Goal: Task Accomplishment & Management: Use online tool/utility

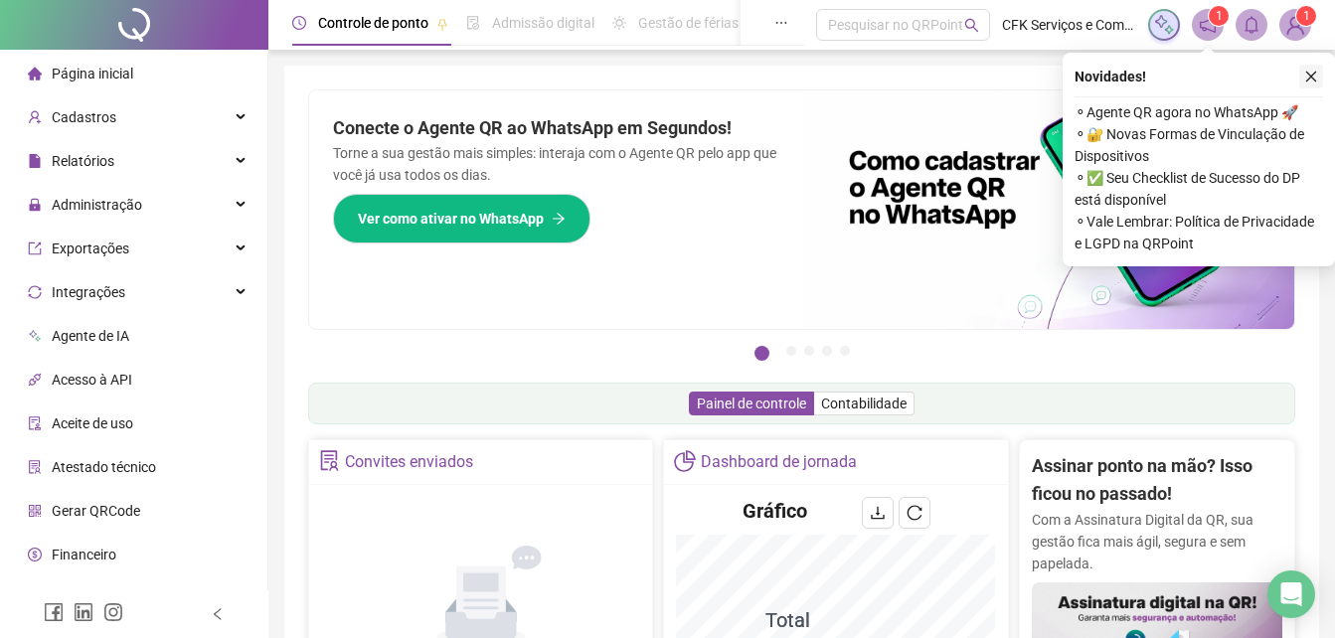
click at [1316, 76] on icon "close" at bounding box center [1311, 77] width 14 height 14
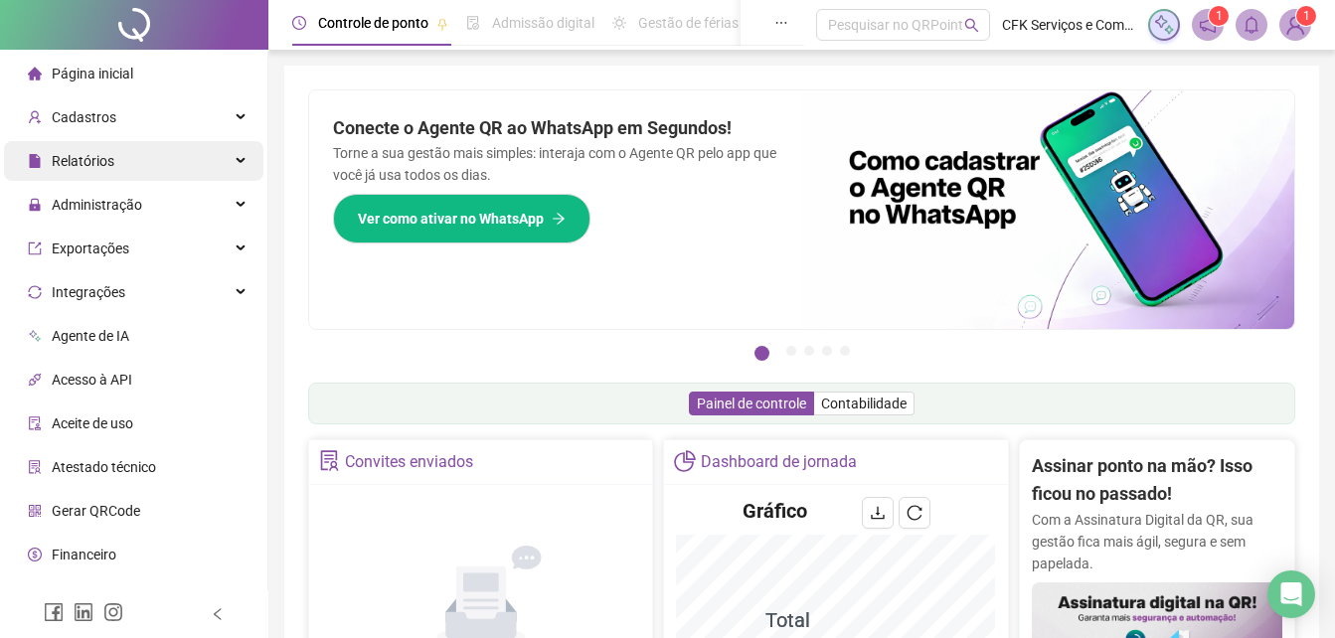
click at [57, 176] on span "Relatórios" at bounding box center [71, 161] width 86 height 40
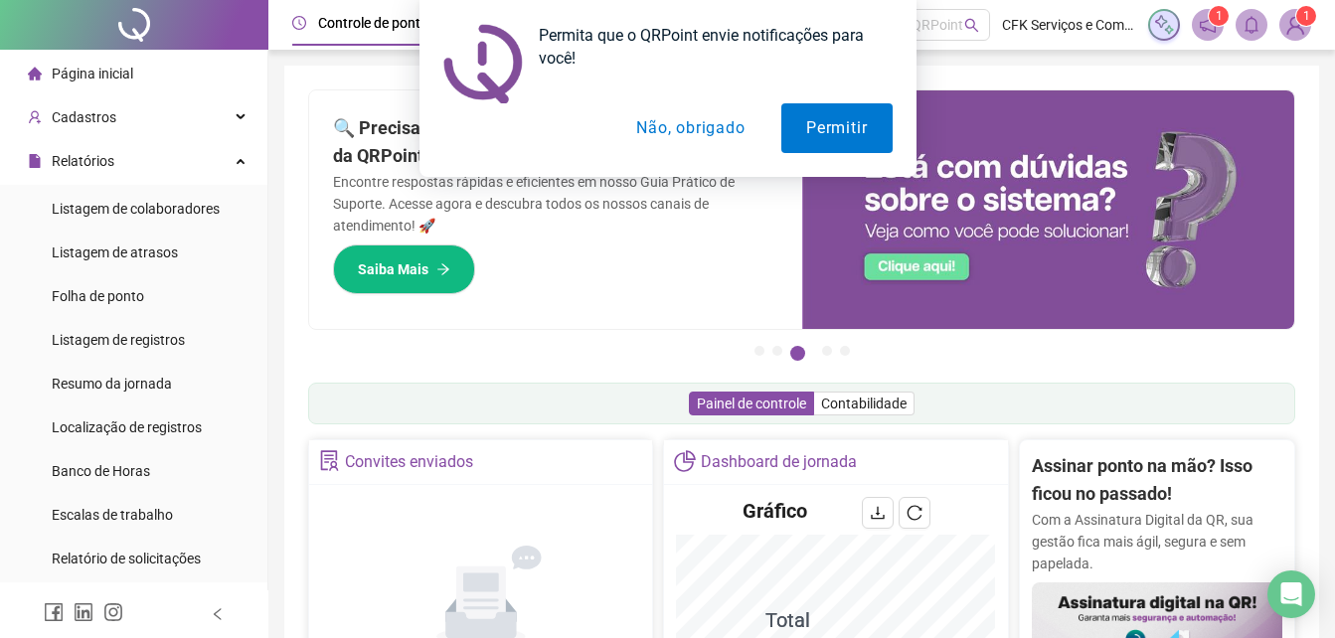
click at [664, 124] on button "Não, obrigado" at bounding box center [690, 128] width 158 height 50
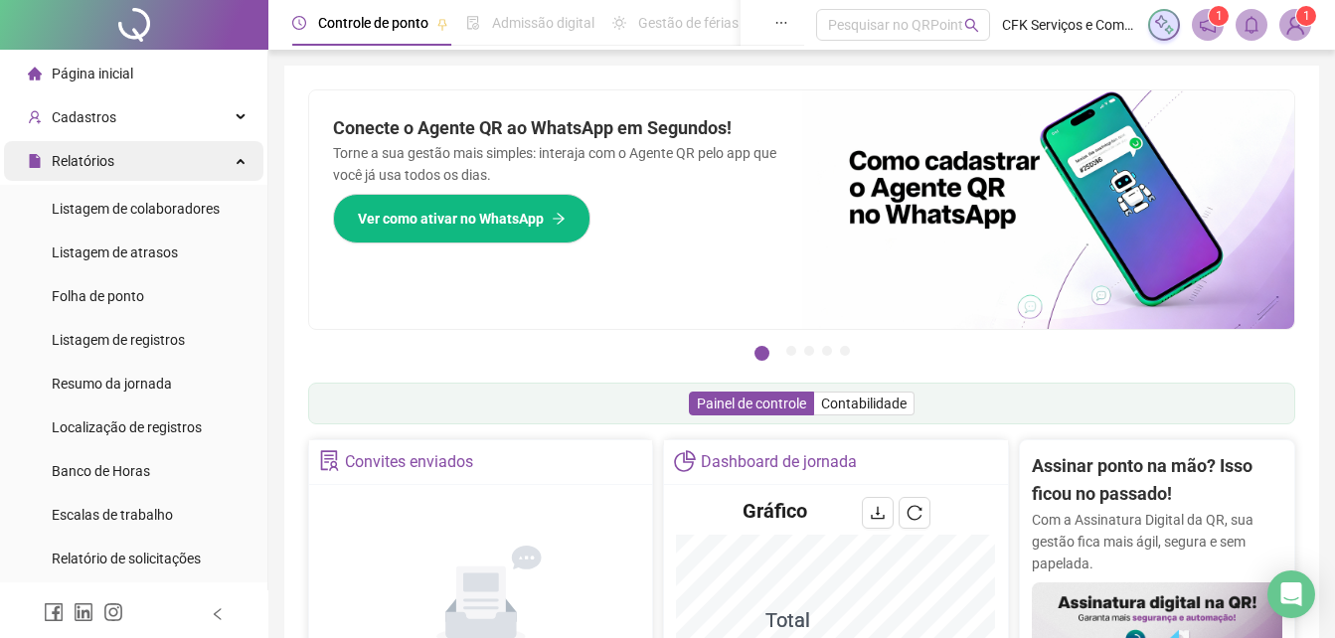
click at [101, 156] on span "Relatórios" at bounding box center [83, 161] width 63 height 16
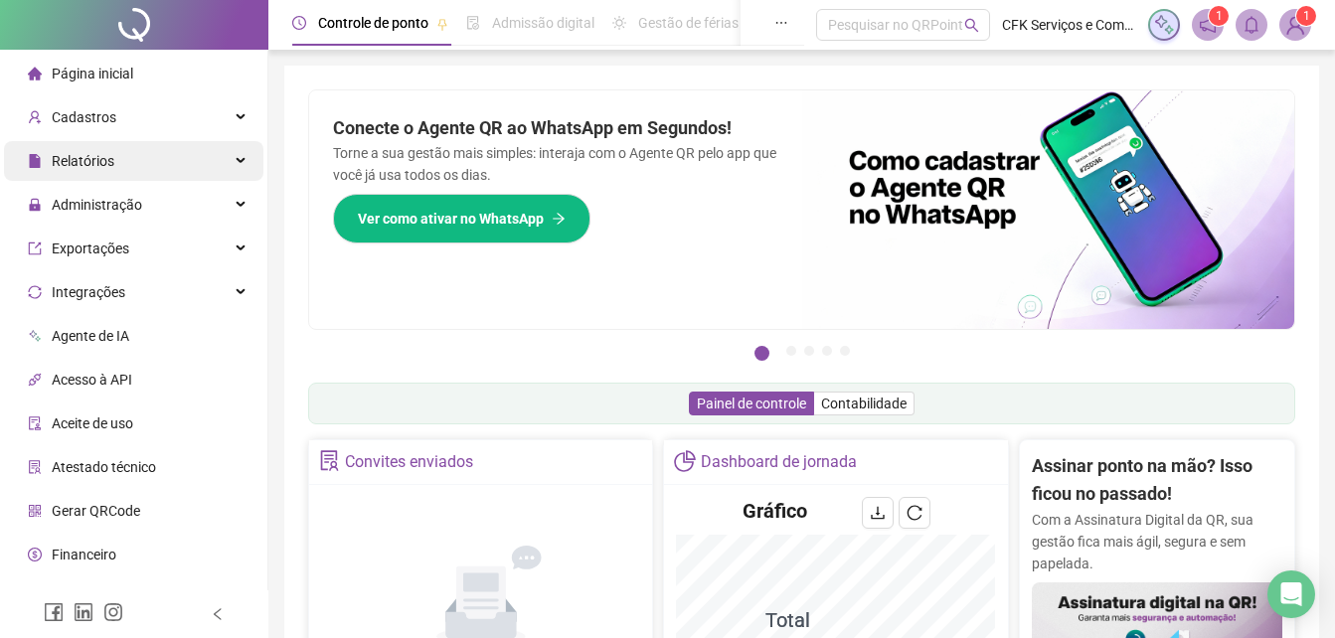
click at [87, 153] on span "Relatórios" at bounding box center [83, 161] width 63 height 16
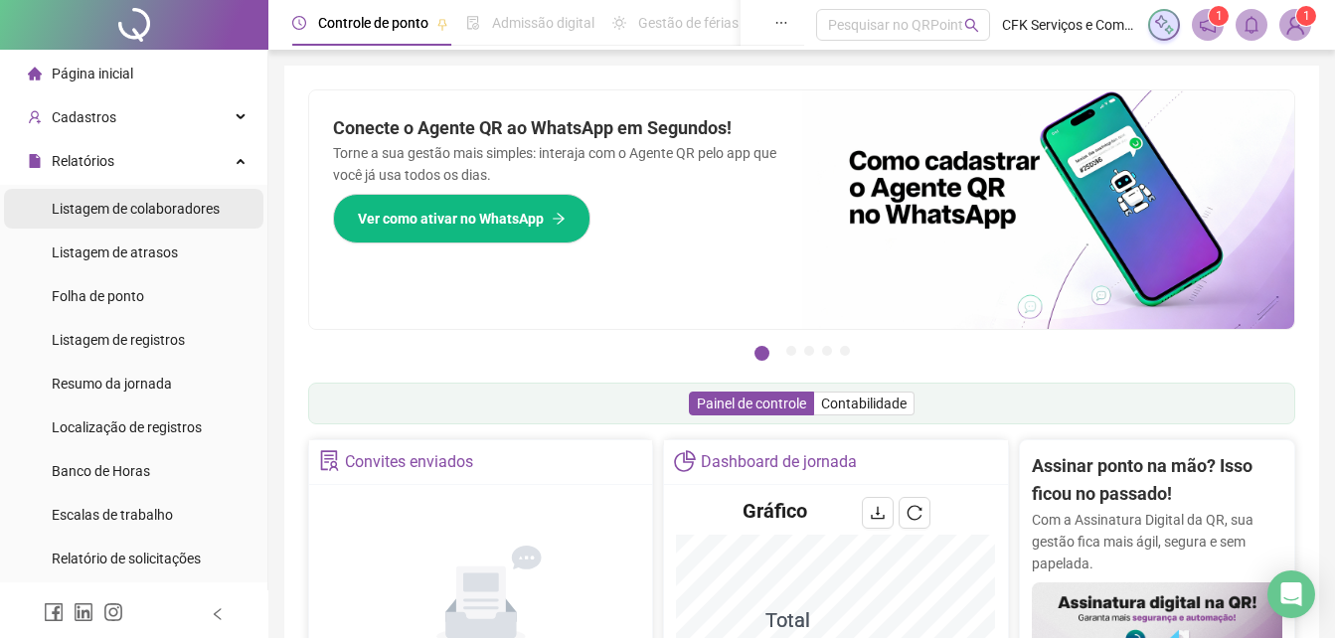
click at [102, 203] on span "Listagem de colaboradores" at bounding box center [136, 209] width 168 height 16
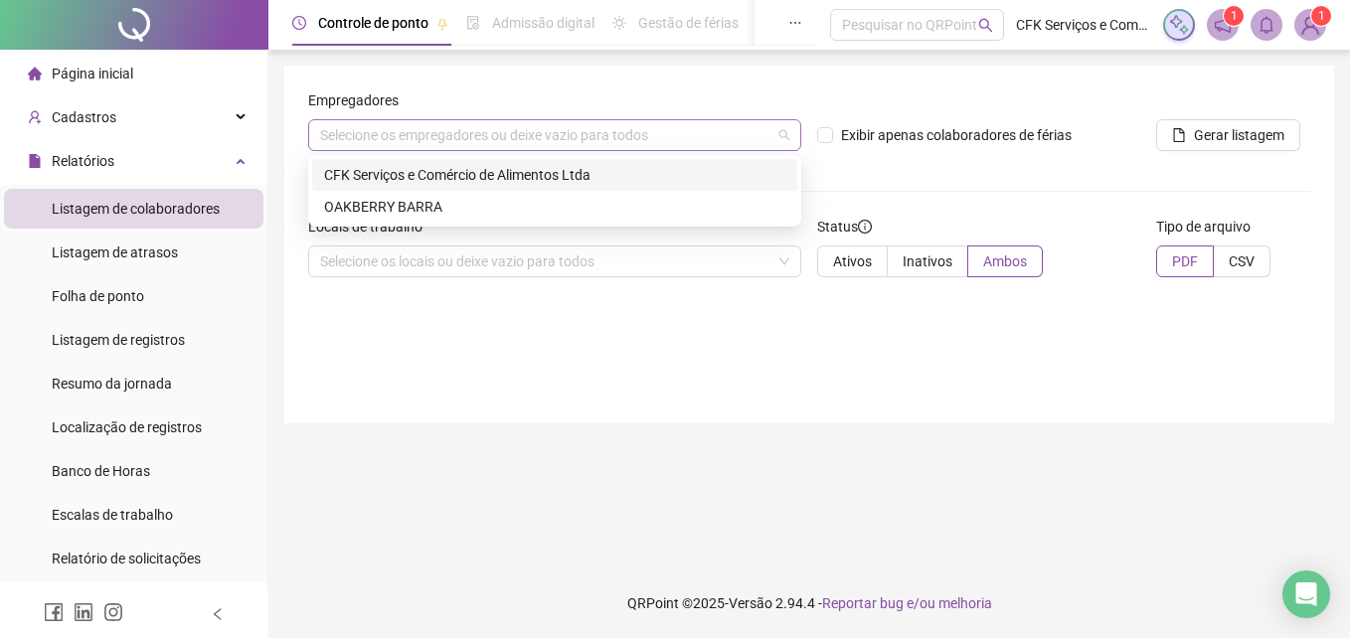
click at [473, 136] on div "Selecione os empregadores ou deixe vazio para todos" at bounding box center [554, 135] width 493 height 32
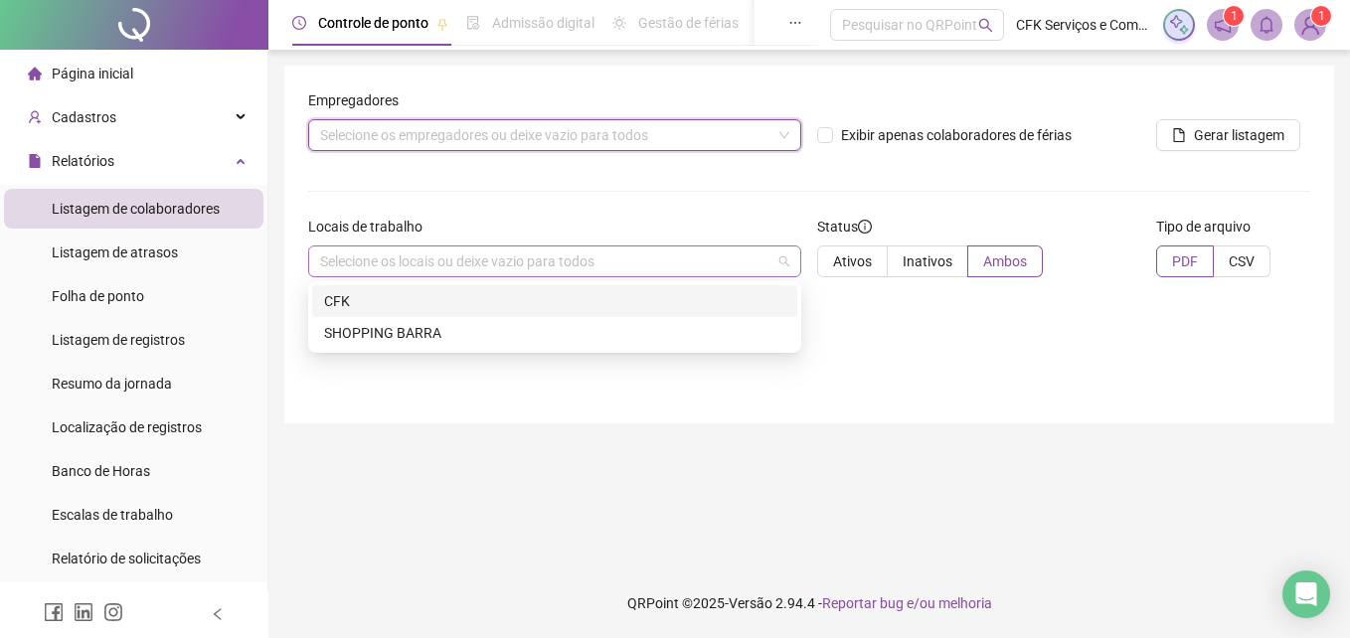
click at [425, 259] on div "Selecione os locais ou deixe vazio para todos" at bounding box center [554, 262] width 493 height 32
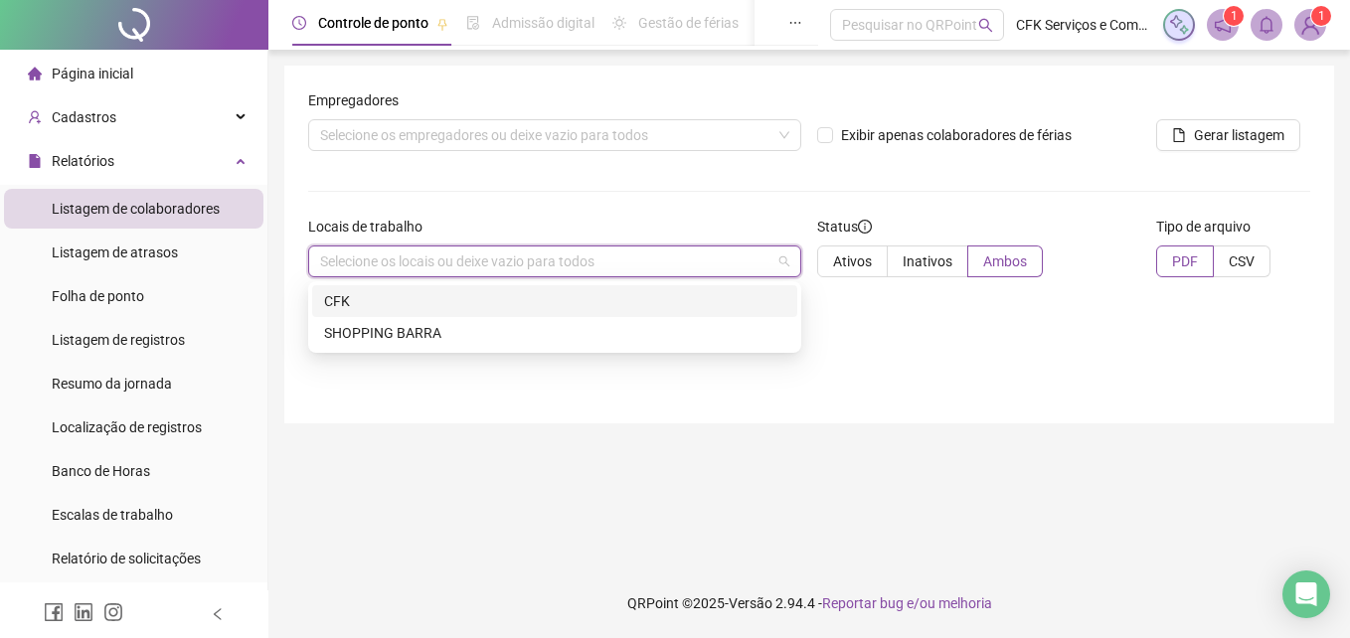
click at [399, 290] on div "CFK" at bounding box center [554, 301] width 461 height 22
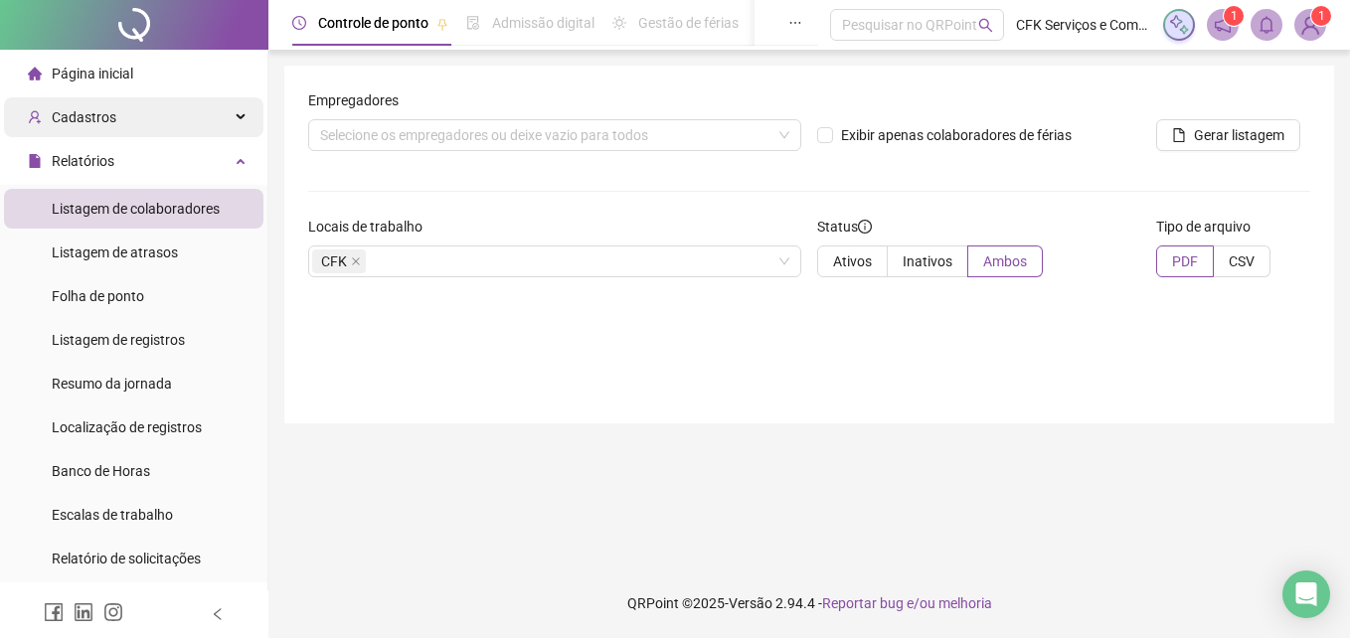
click at [163, 134] on div "Cadastros" at bounding box center [133, 117] width 259 height 40
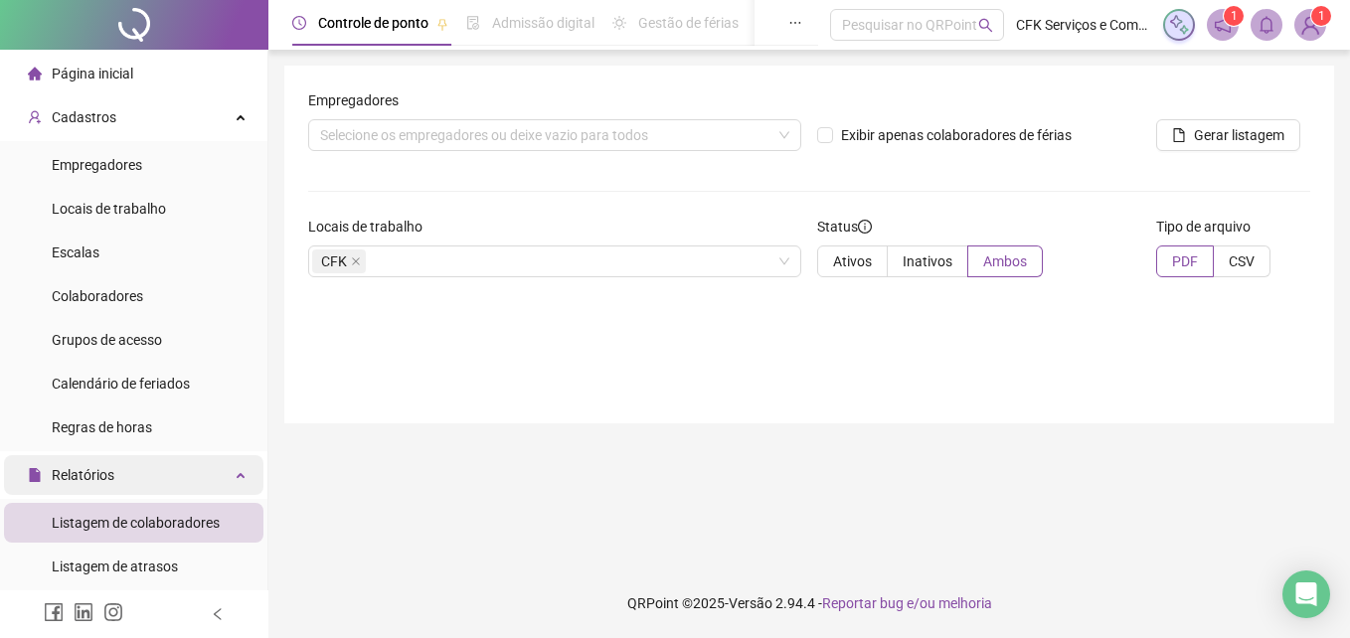
click at [105, 467] on span "Relatórios" at bounding box center [83, 475] width 63 height 16
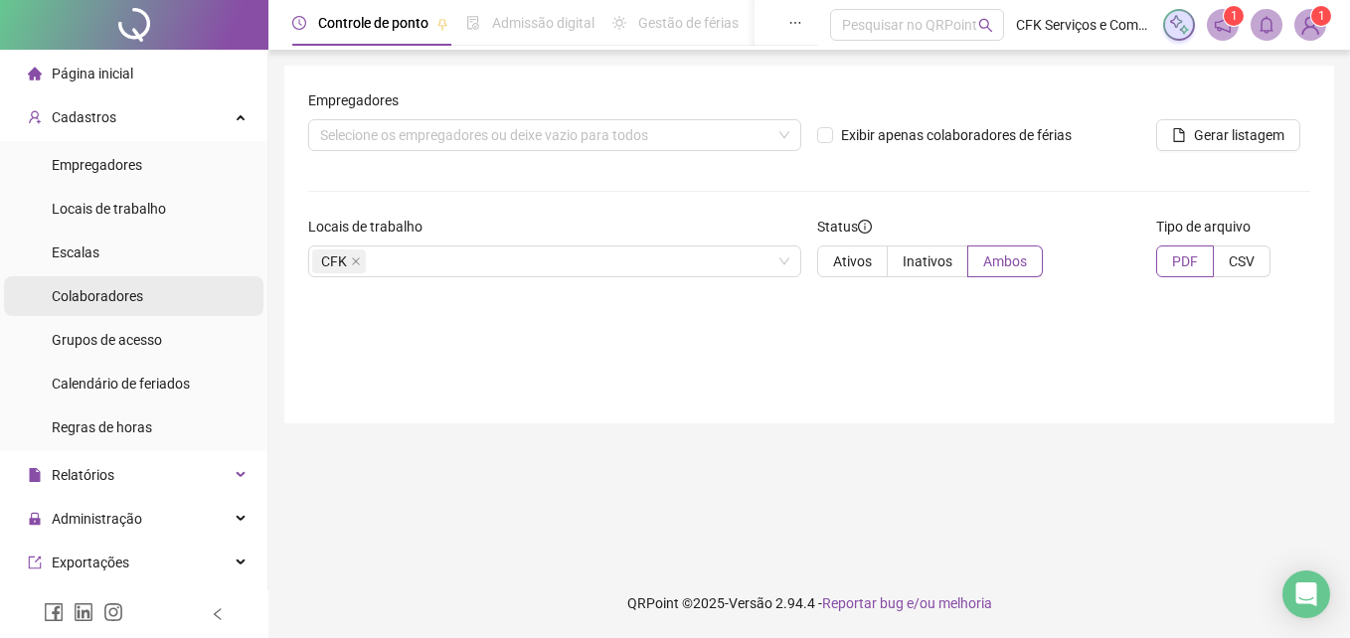
click at [94, 299] on span "Colaboradores" at bounding box center [97, 296] width 91 height 16
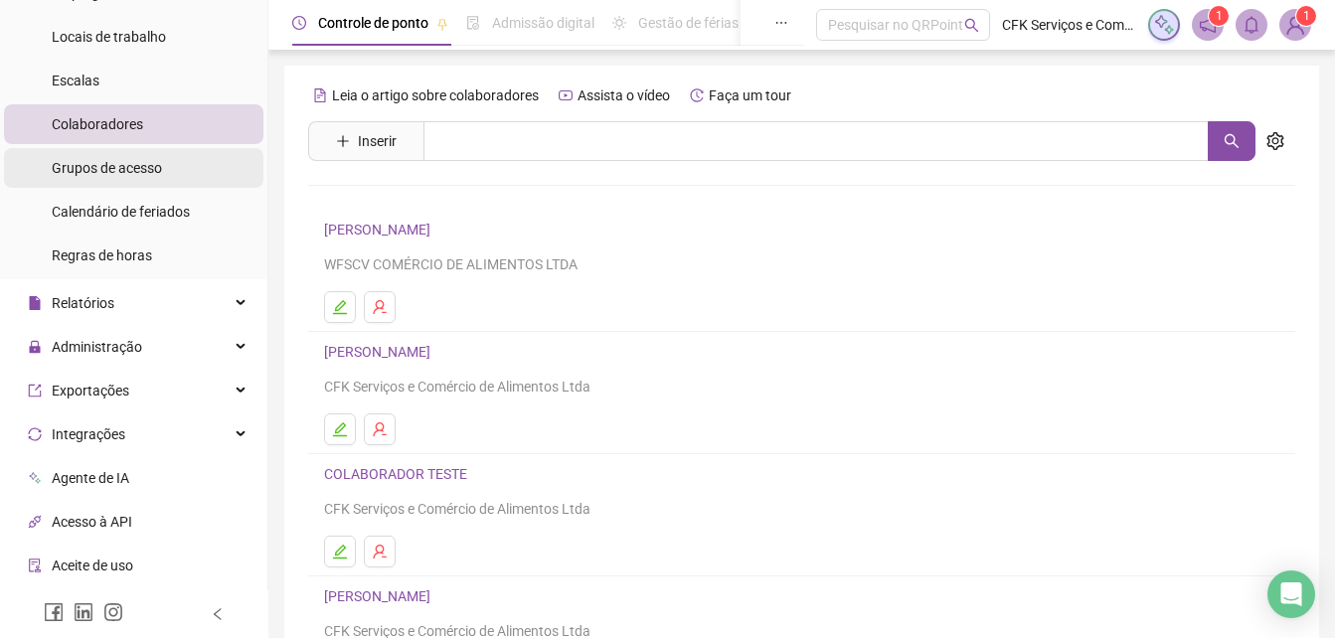
scroll to position [174, 0]
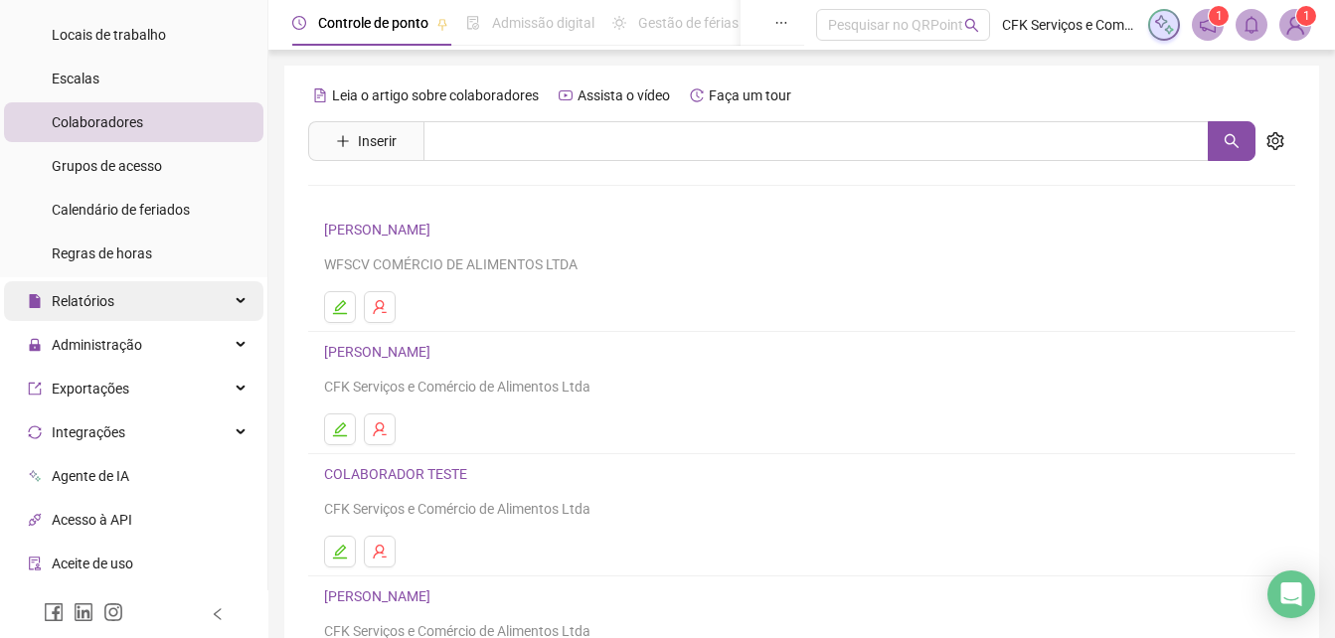
click at [131, 311] on div "Relatórios" at bounding box center [133, 301] width 259 height 40
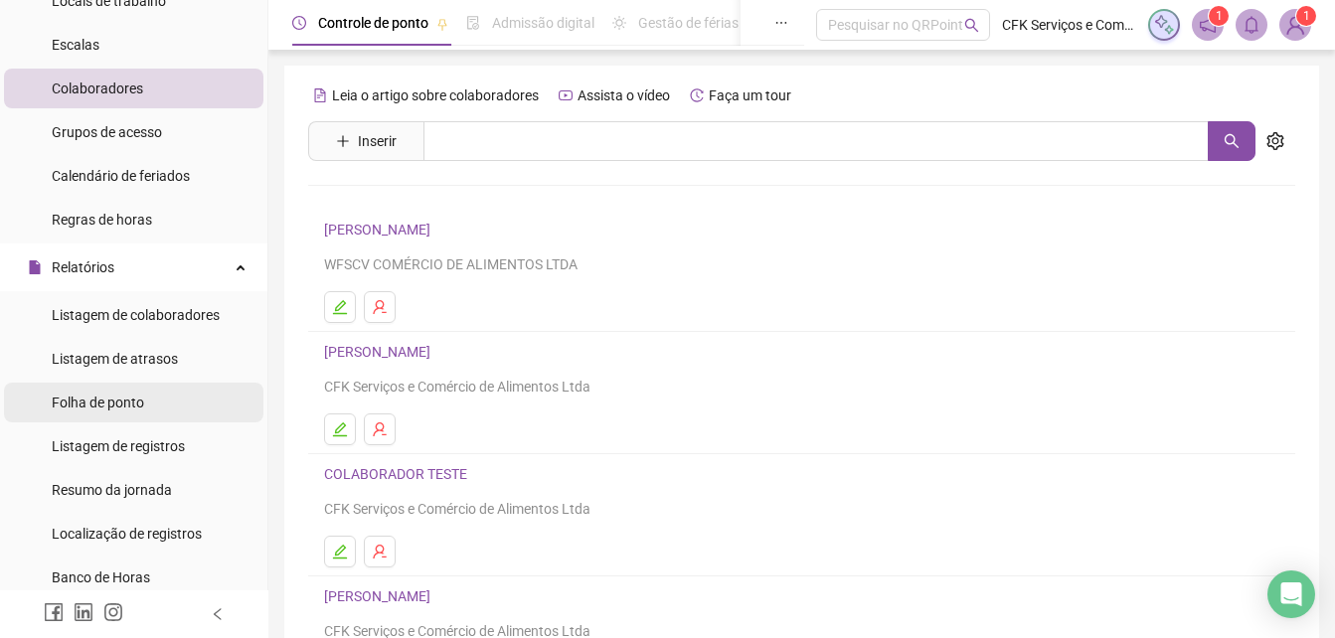
scroll to position [209, 0]
click at [157, 405] on li "Folha de ponto" at bounding box center [133, 402] width 259 height 40
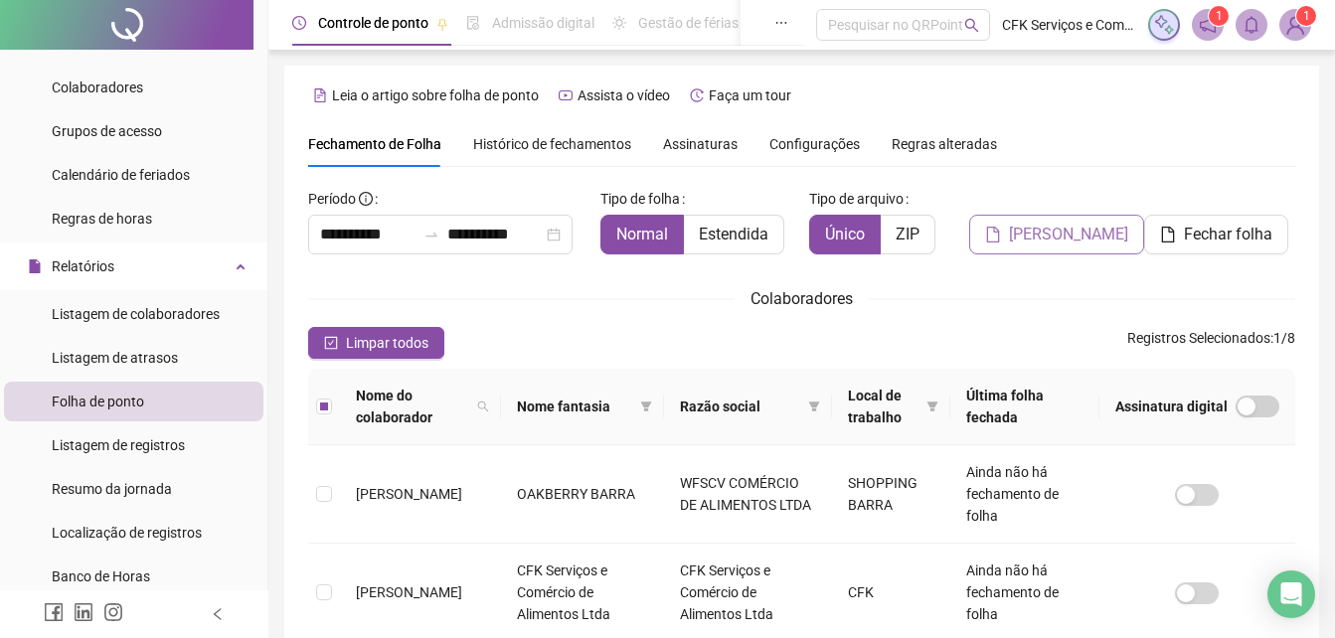
click at [1033, 232] on span "[PERSON_NAME]" at bounding box center [1068, 235] width 119 height 24
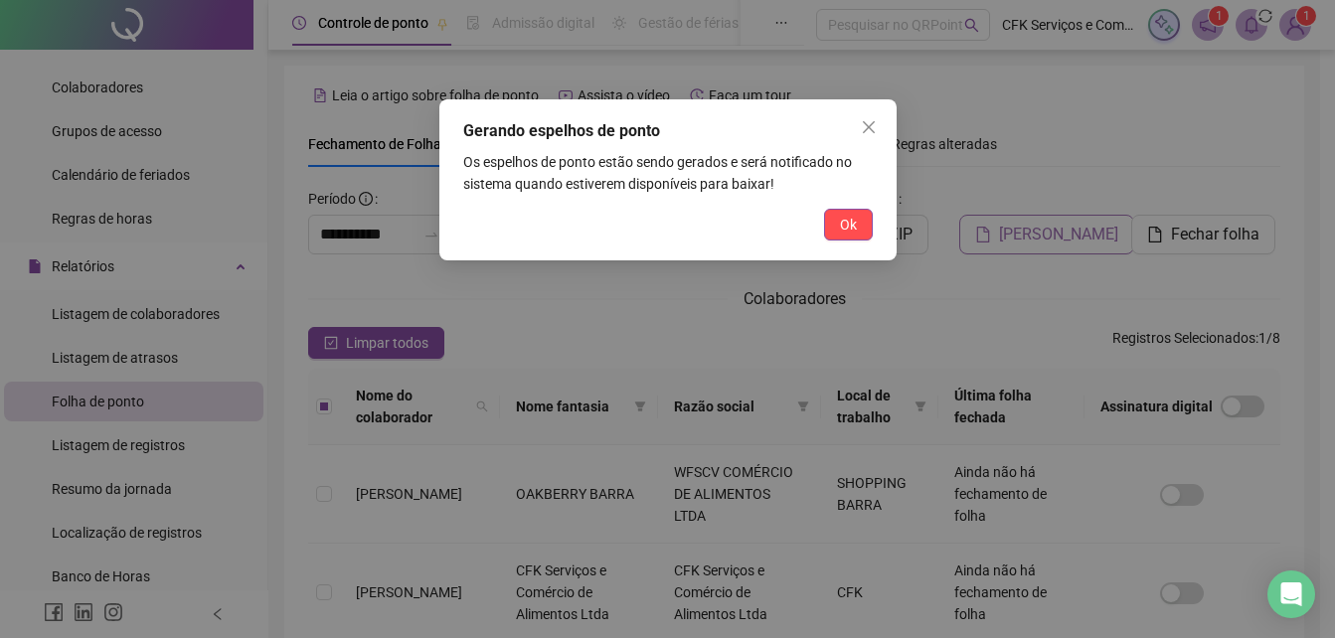
scroll to position [88, 0]
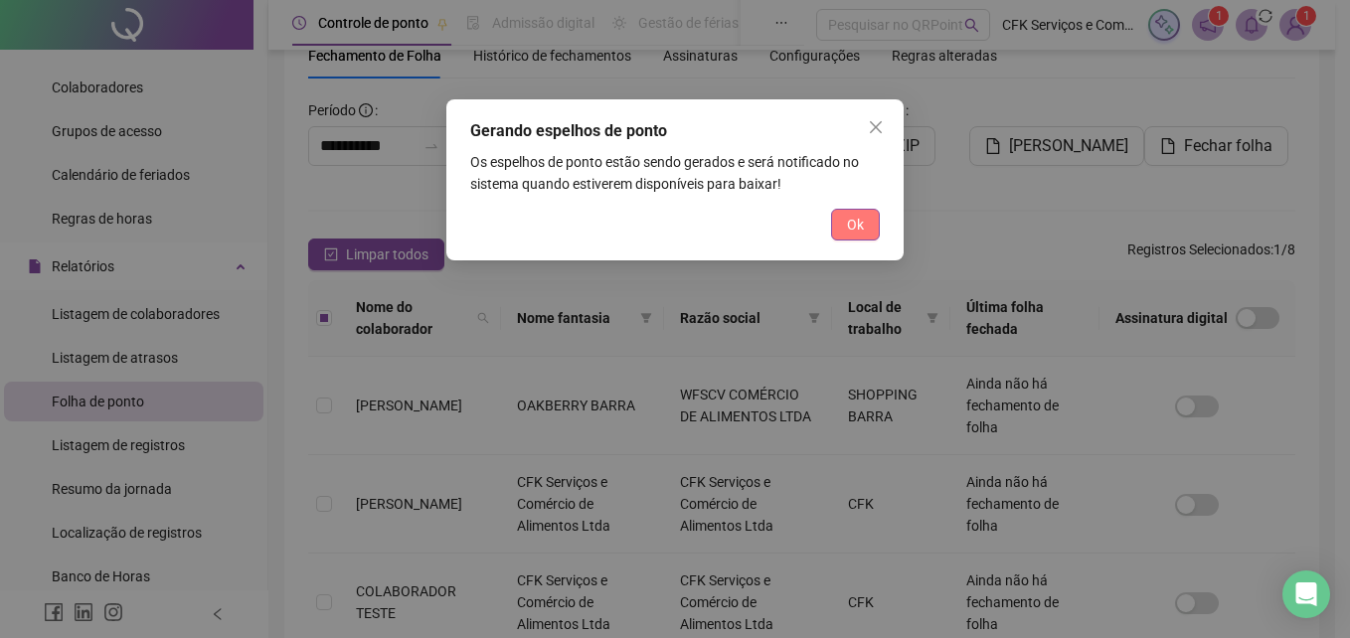
click at [854, 224] on span "Ok" at bounding box center [855, 225] width 17 height 22
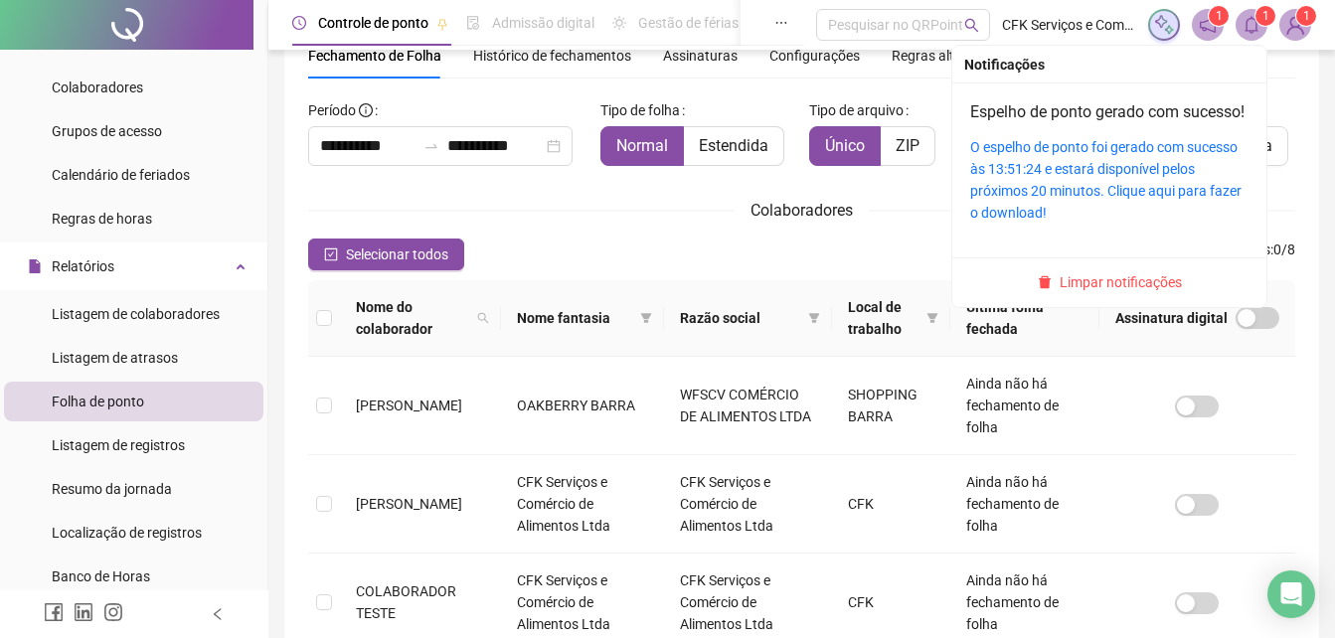
click at [1258, 27] on icon "bell" at bounding box center [1252, 25] width 18 height 18
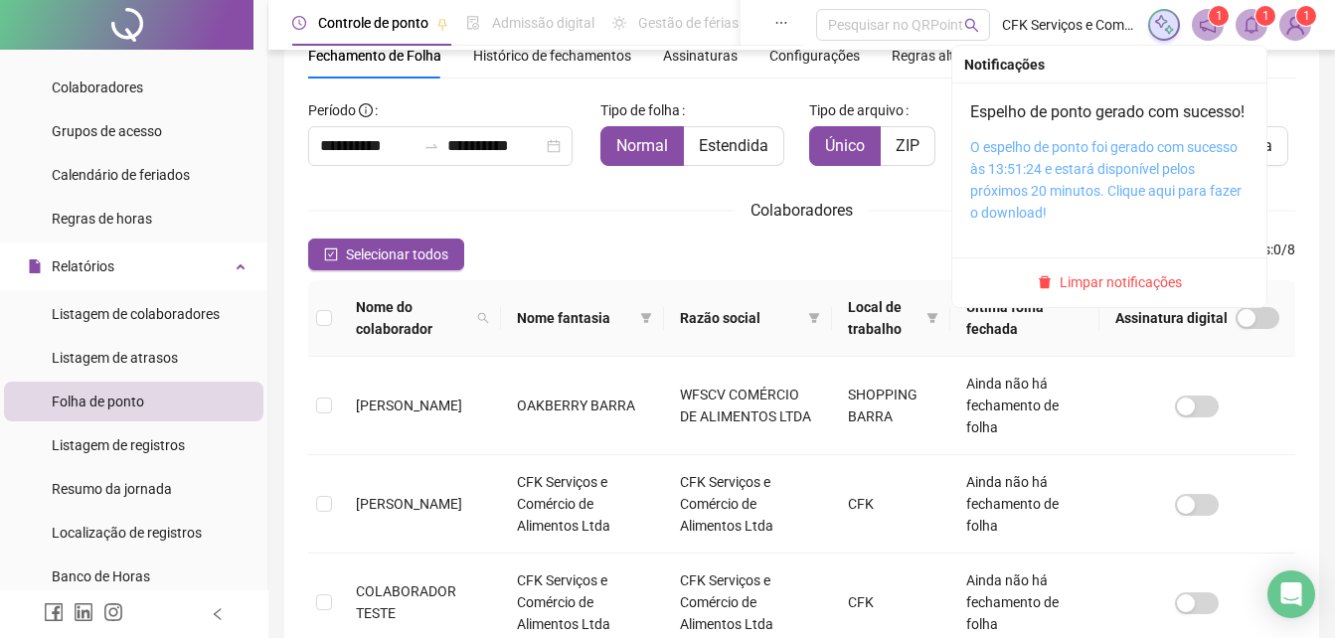
click at [1111, 205] on link "O espelho de ponto foi gerado com sucesso às 13:51:24 e estará disponível pelos…" at bounding box center [1105, 180] width 271 height 82
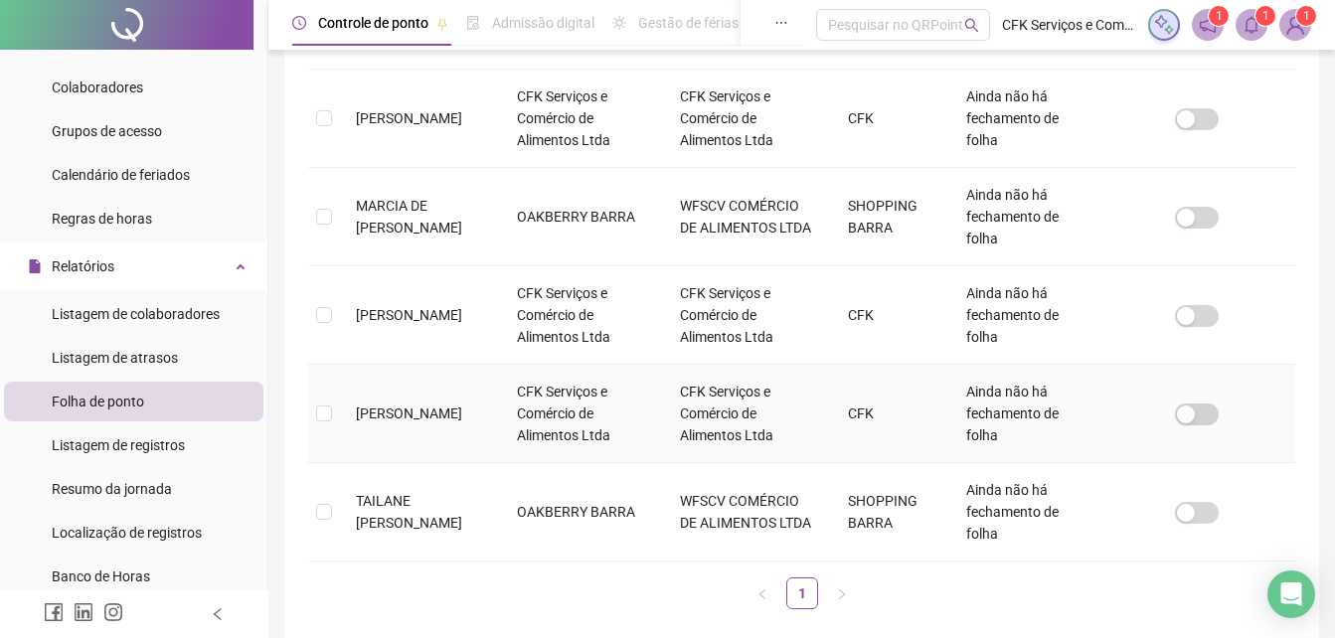
scroll to position [672, 0]
click at [332, 418] on td at bounding box center [324, 413] width 32 height 98
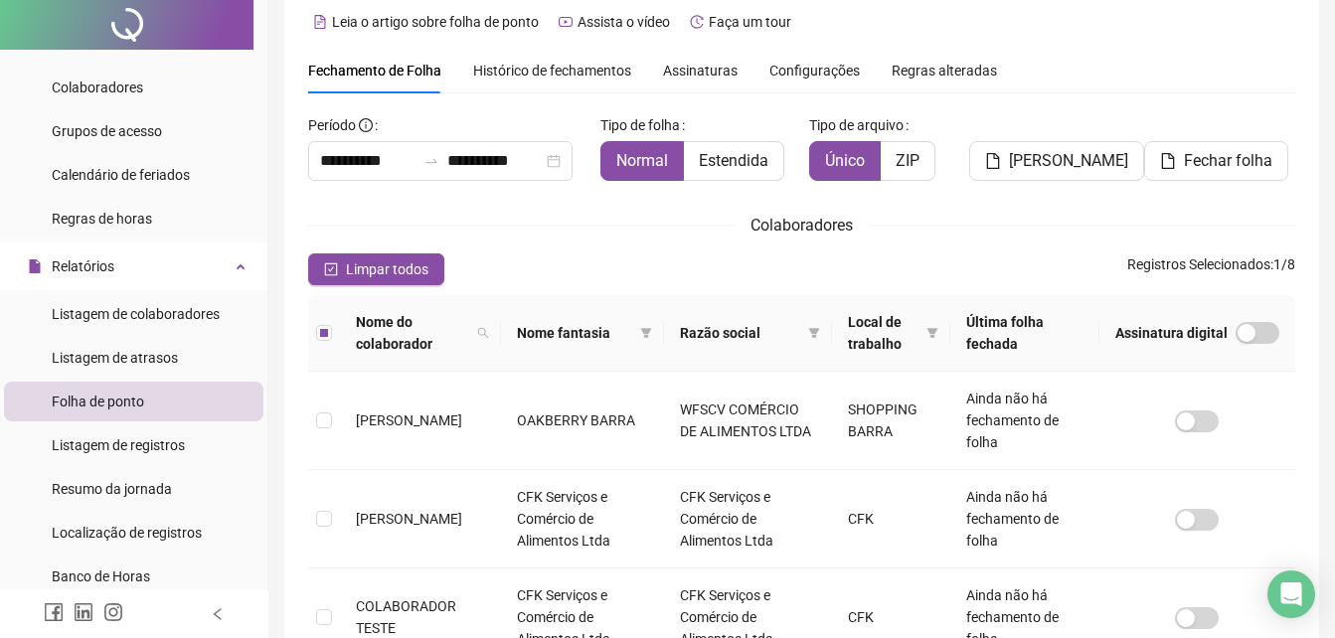
scroll to position [0, 0]
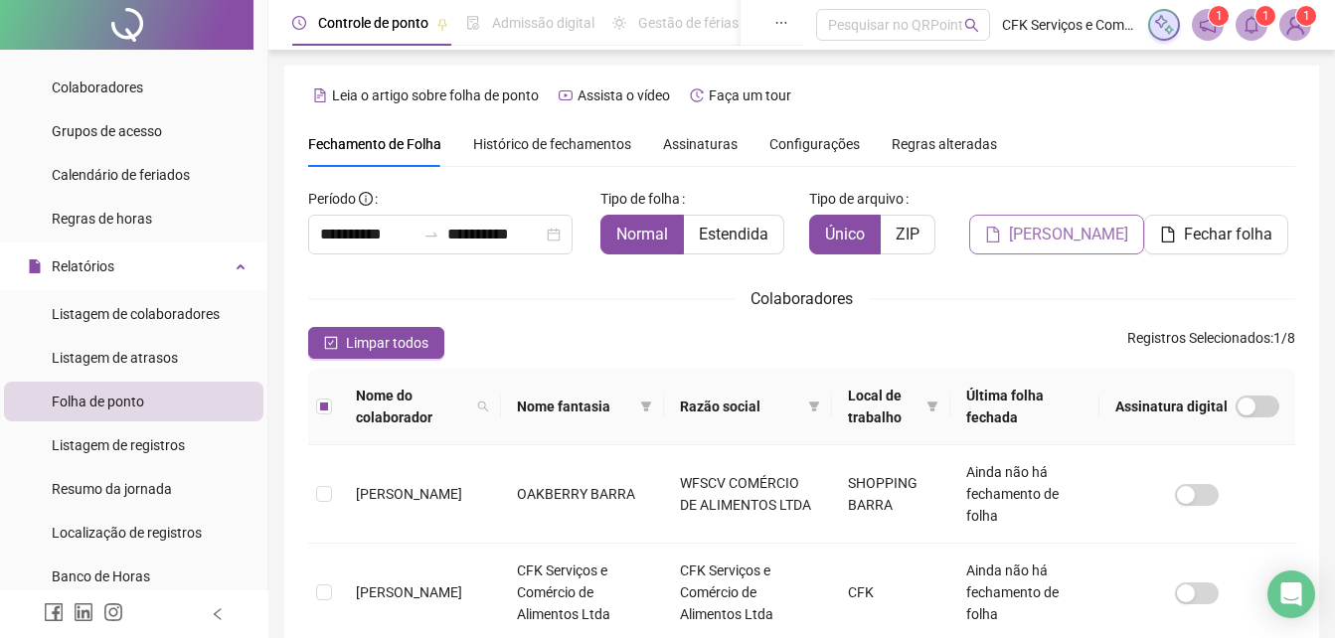
click at [1065, 240] on span "[PERSON_NAME]" at bounding box center [1068, 235] width 119 height 24
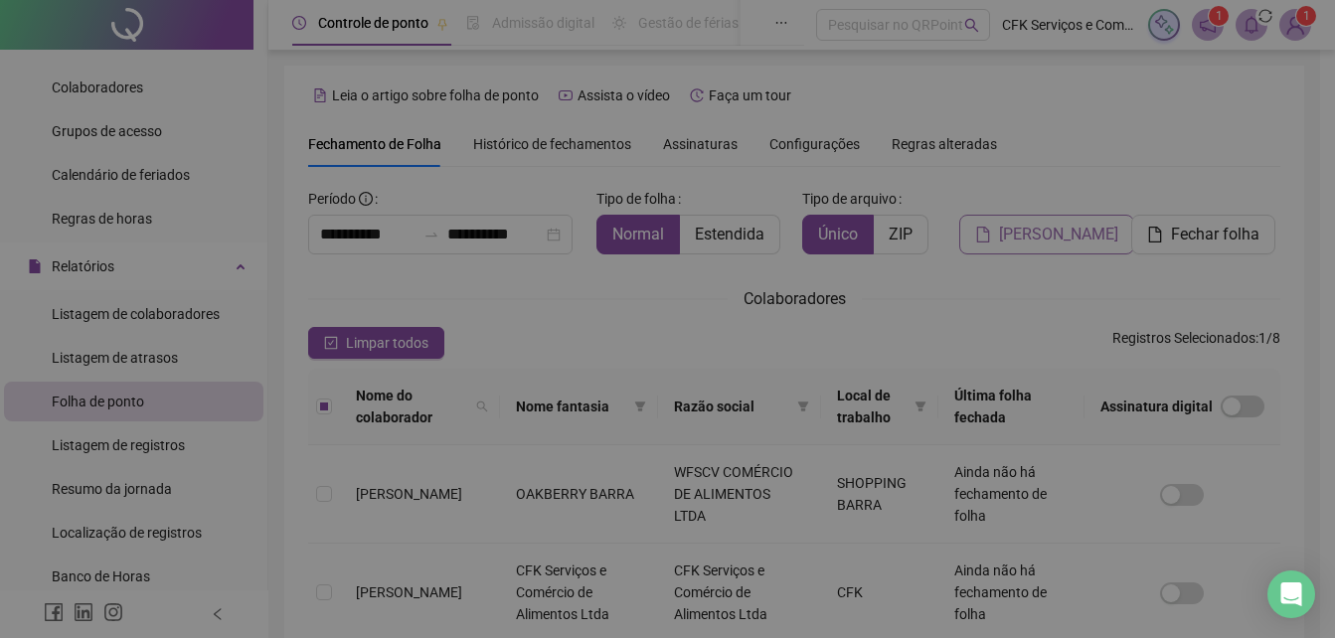
scroll to position [88, 0]
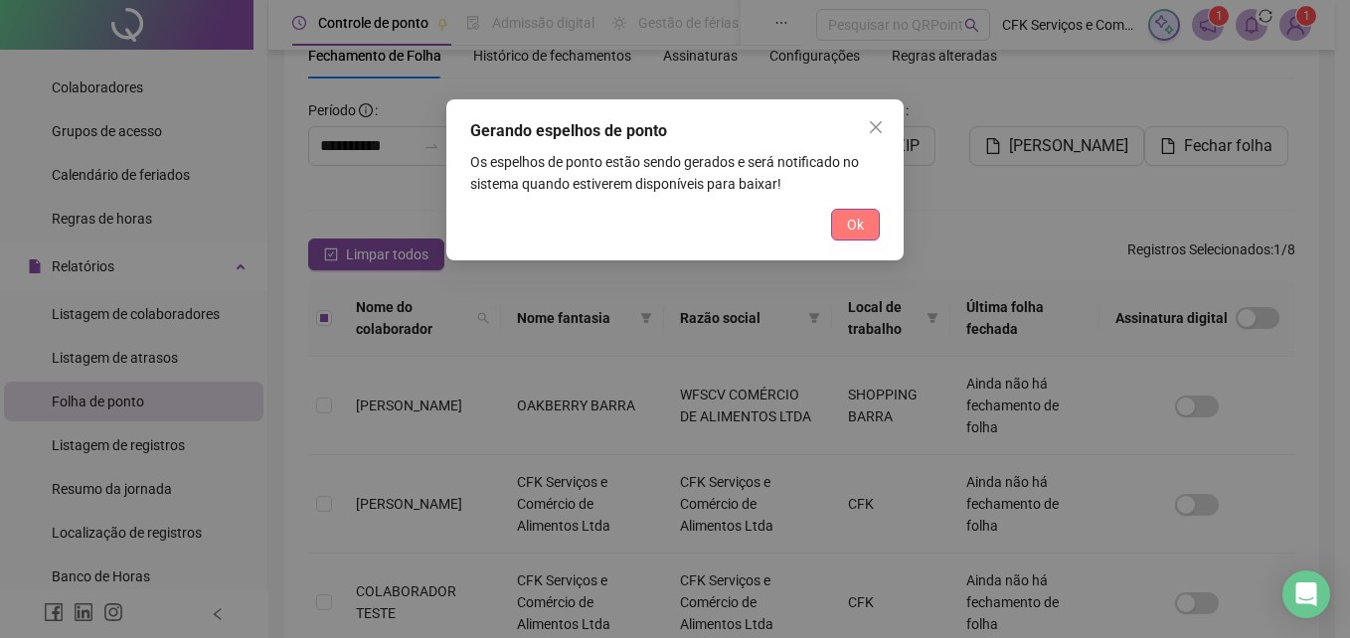
click at [871, 230] on button "Ok" at bounding box center [855, 225] width 49 height 32
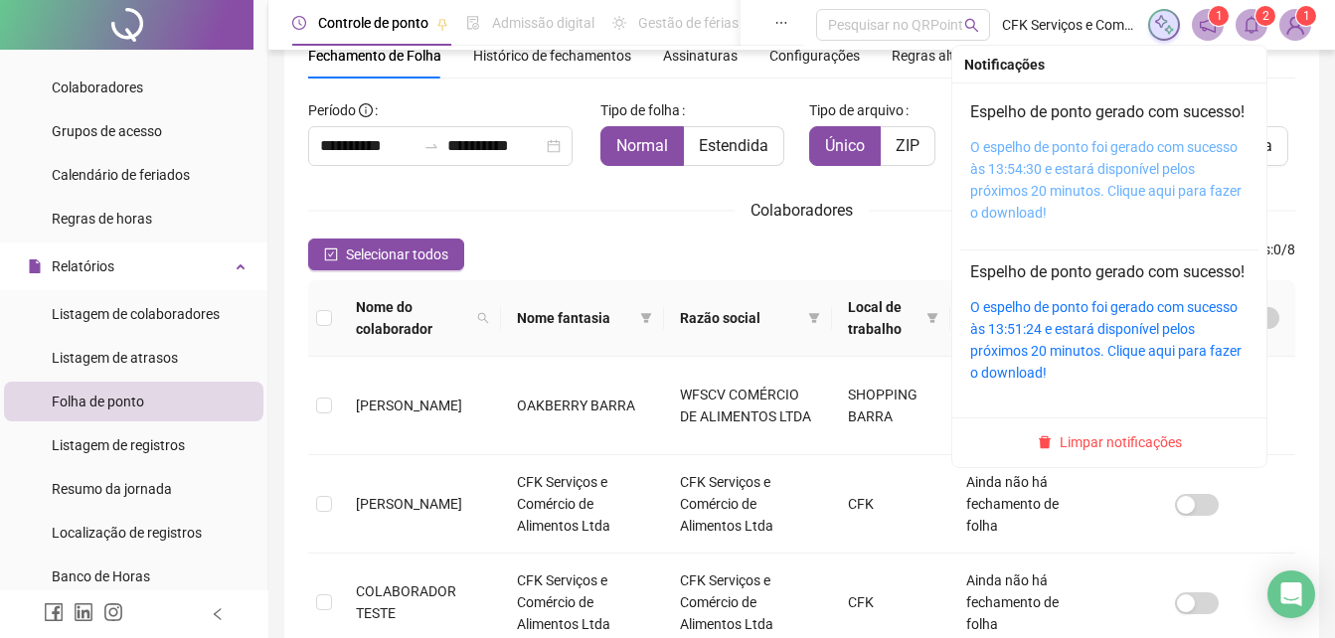
click at [1122, 187] on link "O espelho de ponto foi gerado com sucesso às 13:54:30 e estará disponível pelos…" at bounding box center [1105, 180] width 271 height 82
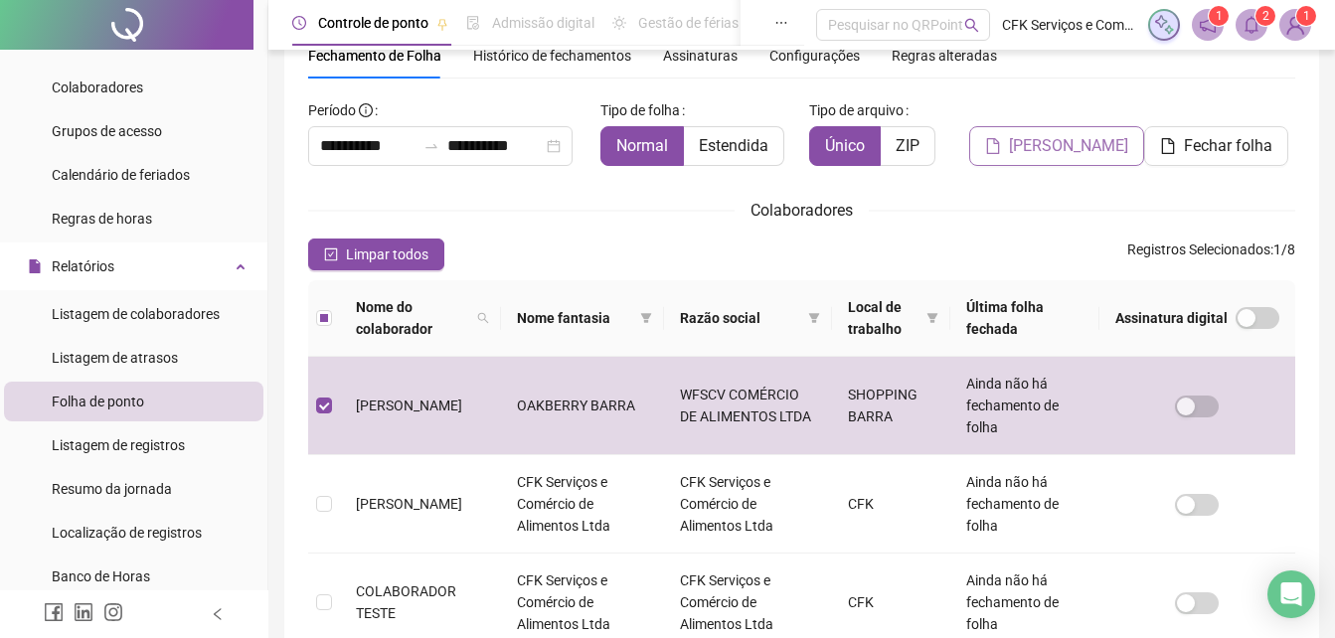
click at [1046, 140] on span "[PERSON_NAME]" at bounding box center [1068, 146] width 119 height 24
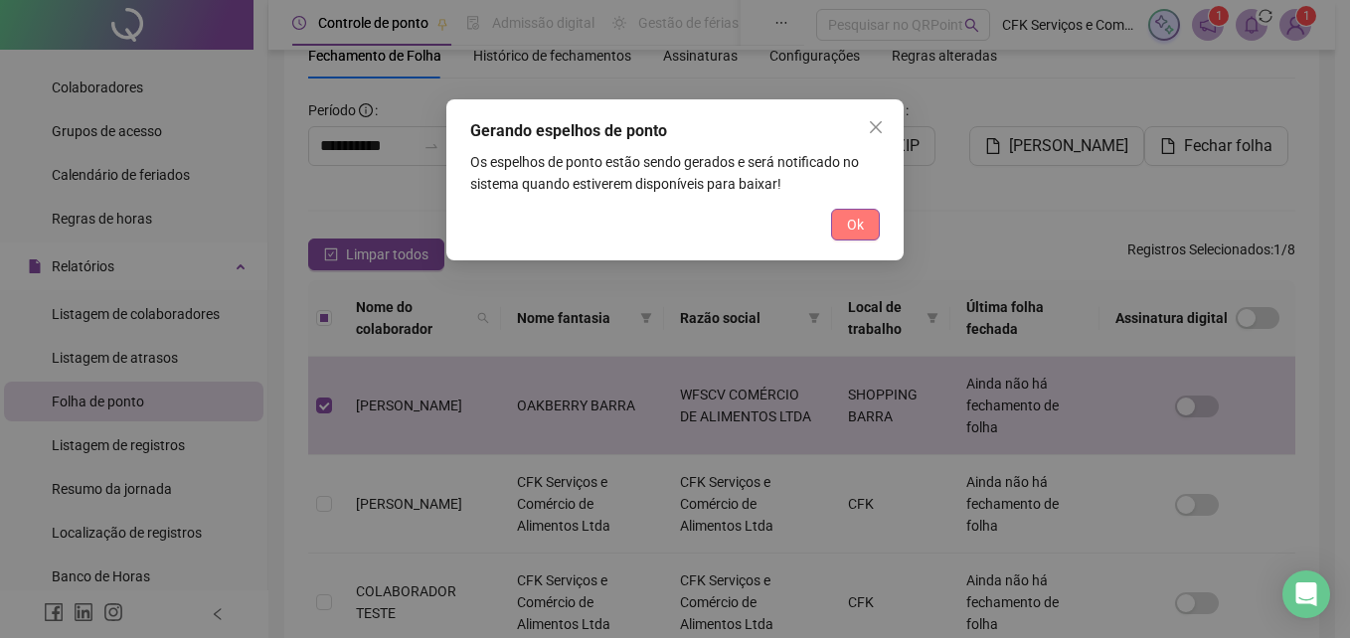
click at [857, 219] on span "Ok" at bounding box center [855, 225] width 17 height 22
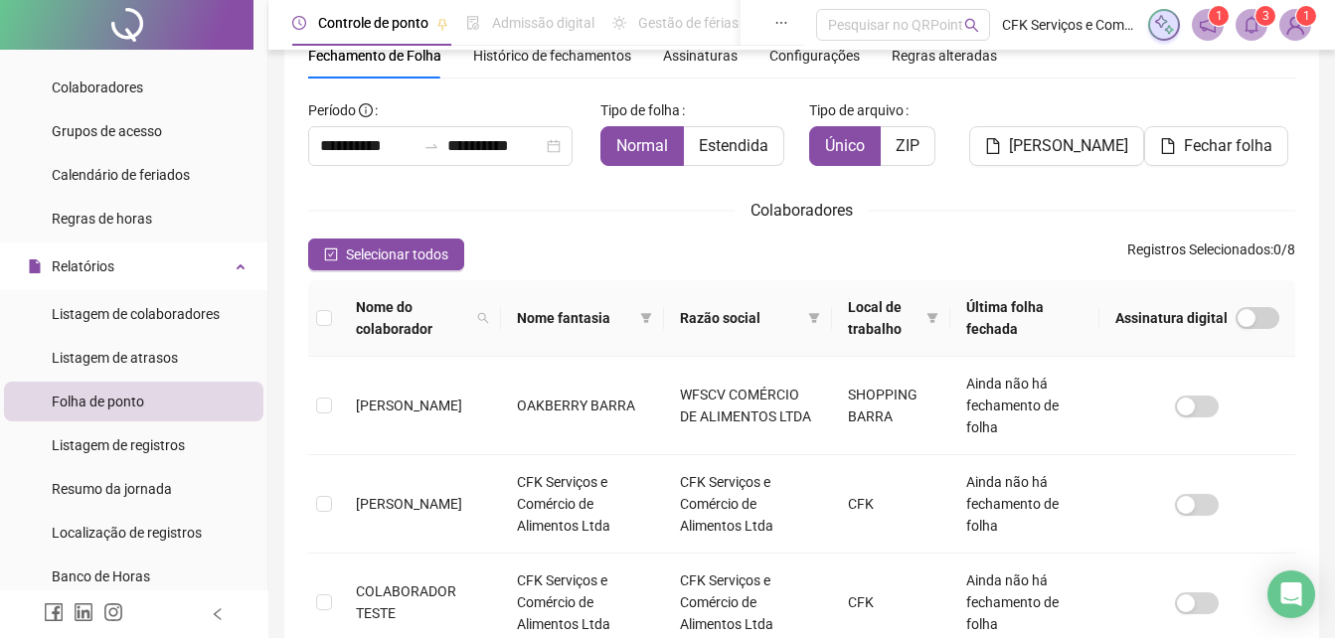
scroll to position [0, 0]
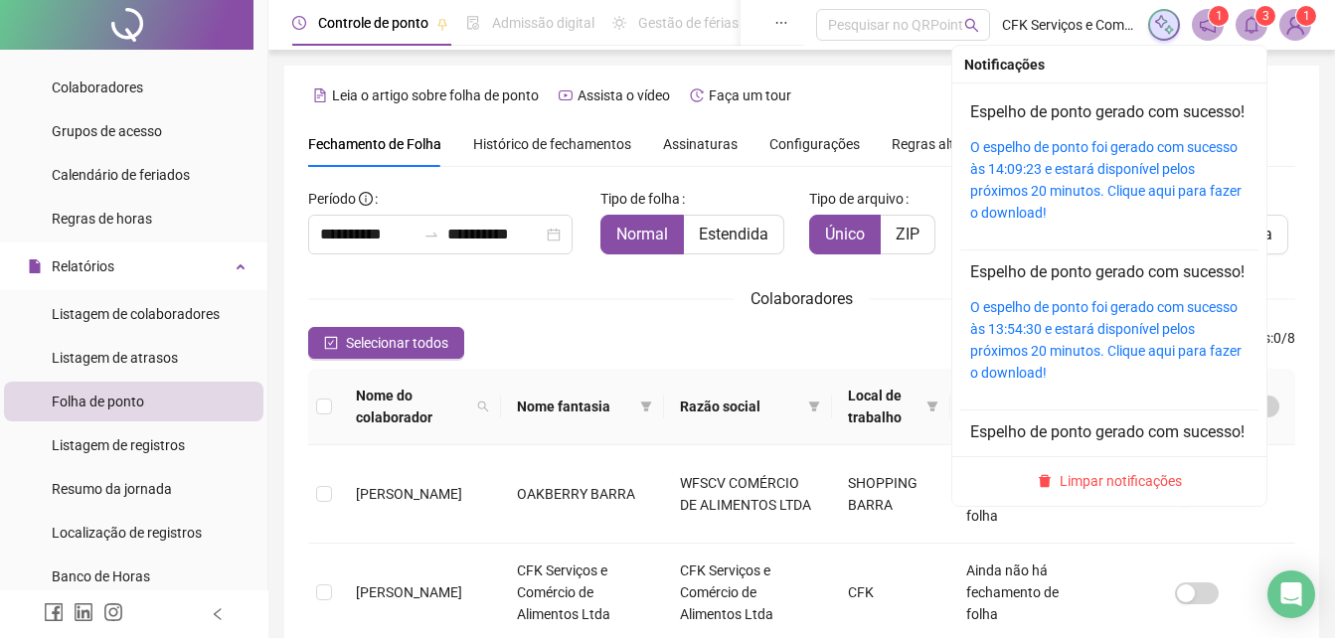
click at [1248, 25] on icon "bell" at bounding box center [1252, 25] width 18 height 18
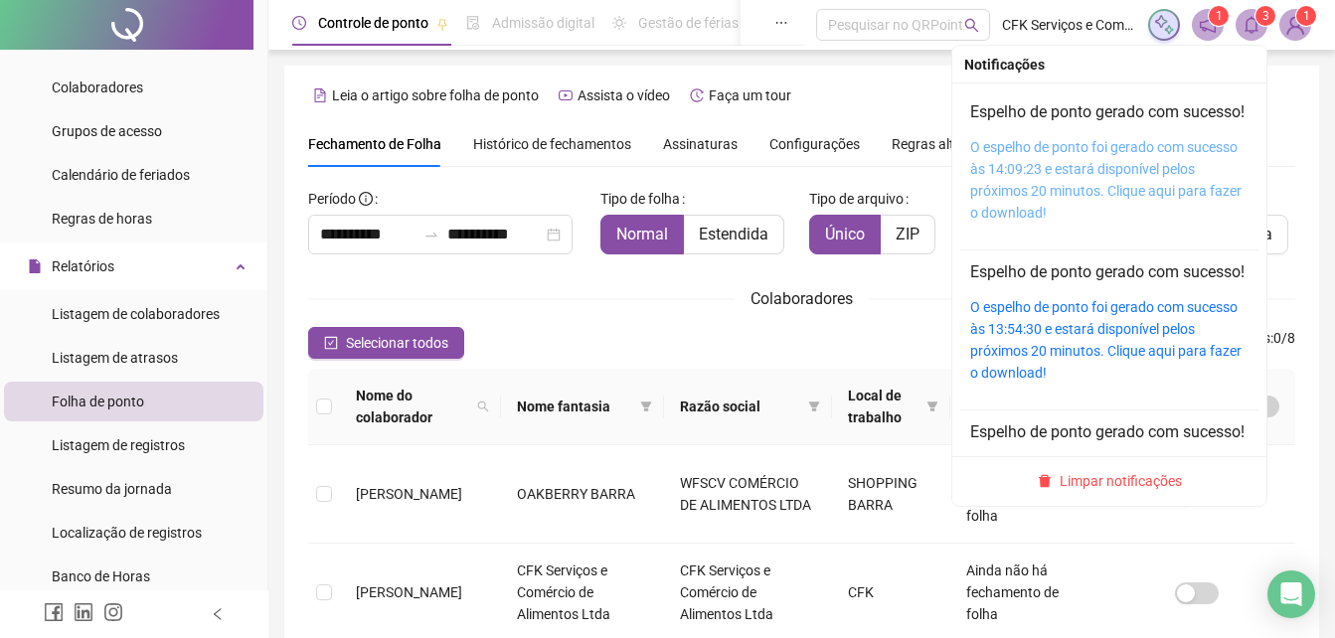
click at [1125, 175] on link "O espelho de ponto foi gerado com sucesso às 14:09:23 e estará disponível pelos…" at bounding box center [1105, 180] width 271 height 82
